Goal: Task Accomplishment & Management: Use online tool/utility

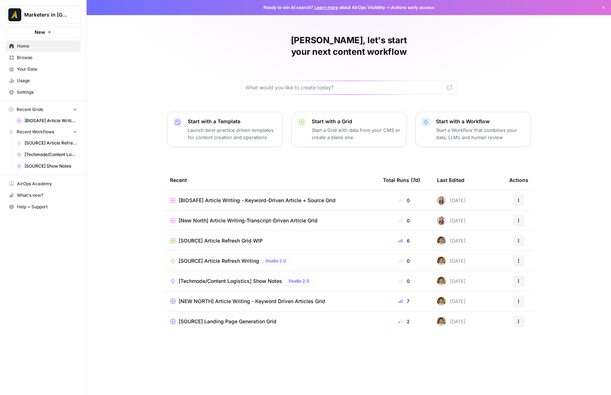
click at [27, 52] on link "Browse" at bounding box center [43, 58] width 75 height 12
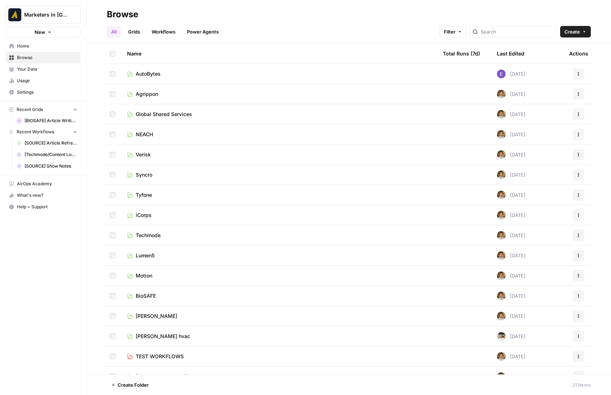
click at [138, 50] on div "Name" at bounding box center [279, 54] width 304 height 20
click at [161, 333] on span "[GEOGRAPHIC_DATA]" at bounding box center [161, 336] width 51 height 7
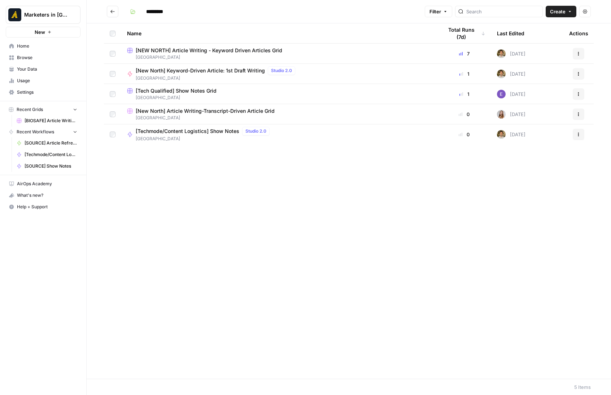
click at [188, 109] on span "[New North] Article Writing-Transcript-Driven Article Grid" at bounding box center [205, 110] width 139 height 7
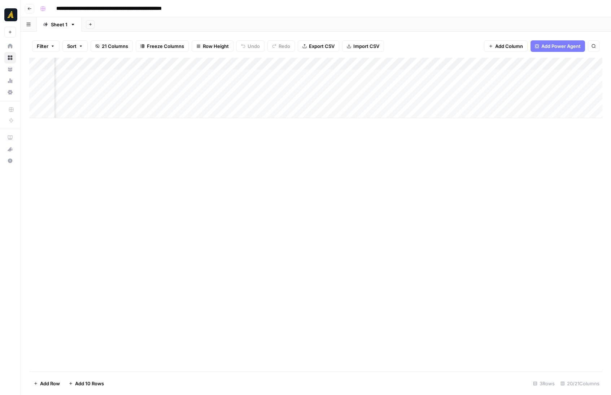
scroll to position [0, 714]
click at [240, 100] on div "Add Column" at bounding box center [315, 88] width 573 height 61
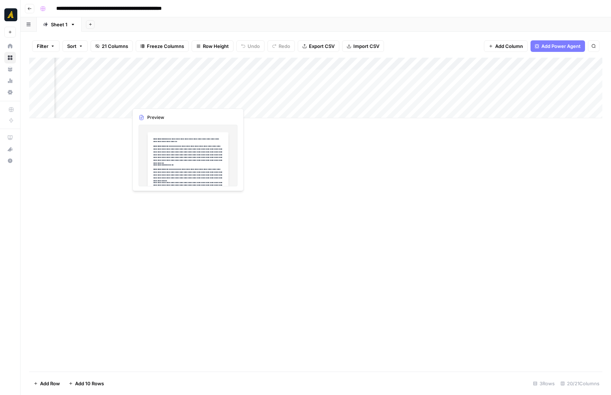
click at [155, 100] on div "Add Column" at bounding box center [315, 88] width 573 height 61
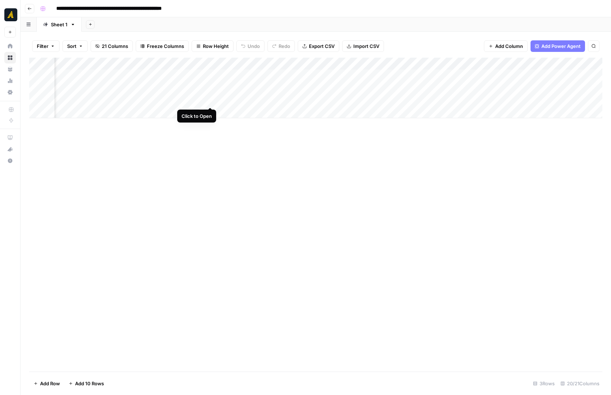
click at [208, 100] on div "Add Column" at bounding box center [315, 88] width 573 height 61
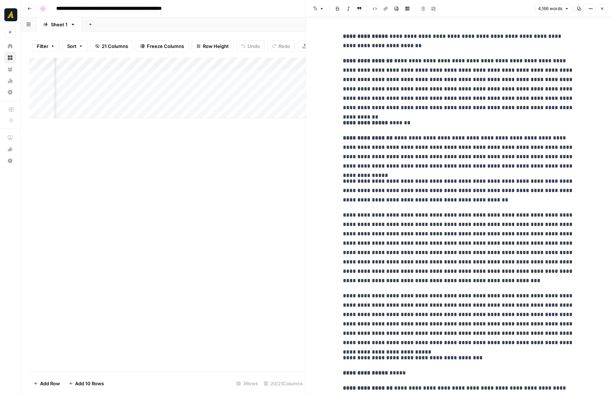
click at [604, 9] on button "Close" at bounding box center [601, 8] width 9 height 9
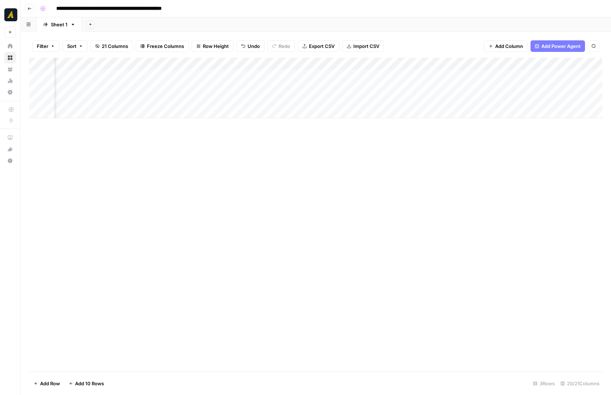
scroll to position [0, 434]
click at [423, 98] on div "Add Column" at bounding box center [315, 88] width 573 height 61
